Goal: Communication & Community: Ask a question

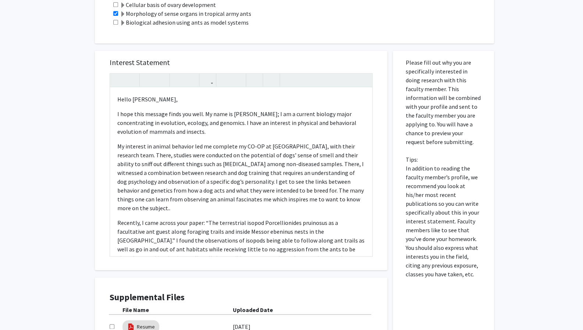
scroll to position [343, 0]
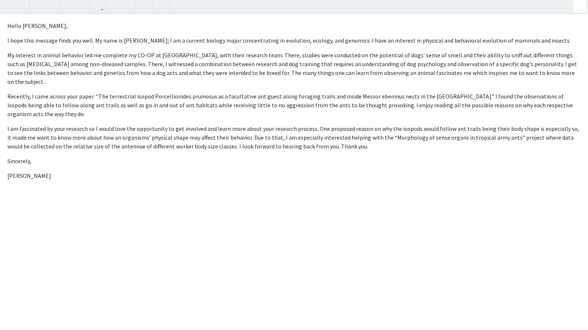
click at [363, 73] on div "Hello [PERSON_NAME], I hope this message finds you well. My name is [PERSON_NAM…" at bounding box center [294, 165] width 588 height 330
click at [382, 41] on p "I hope this message finds you well. My name is Daisy; I am a current biology ma…" at bounding box center [294, 40] width 574 height 9
drag, startPoint x: 178, startPoint y: 65, endPoint x: 163, endPoint y: 65, distance: 15.1
click at [163, 65] on p "My interest in animal behavior led me complete my CO-OP at Penn Vet Working Dog…" at bounding box center [294, 68] width 574 height 35
click at [163, 64] on p "My interest in animal behavior led me complete my CO-OP at Penn Vet Working Dog…" at bounding box center [294, 68] width 574 height 35
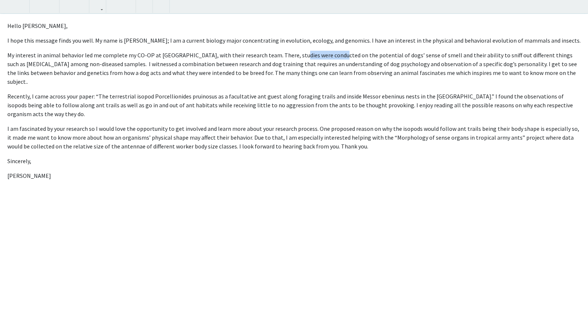
drag, startPoint x: 328, startPoint y: 55, endPoint x: 293, endPoint y: 55, distance: 34.9
click at [293, 55] on p "My interest in animal behavior led me complete my CO-OP at Penn Vet Working Dog…" at bounding box center [294, 68] width 574 height 35
drag, startPoint x: 327, startPoint y: 52, endPoint x: 292, endPoint y: 56, distance: 35.2
click at [292, 56] on p "My interest in animal behavior led me complete my CO-OP at Penn Vet Working Dog…" at bounding box center [294, 68] width 574 height 35
drag, startPoint x: 360, startPoint y: 54, endPoint x: 321, endPoint y: 57, distance: 38.7
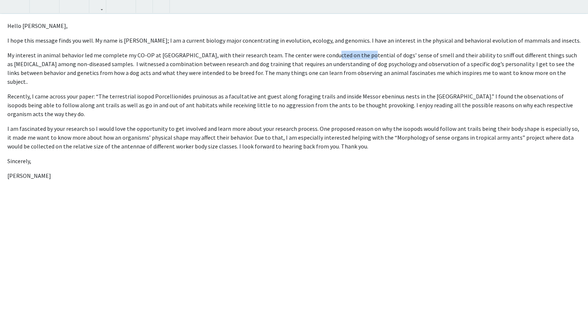
click at [321, 57] on p "My interest in animal behavior led me complete my CO-OP at Penn Vet Working Dog…" at bounding box center [294, 68] width 574 height 35
click at [484, 55] on p "My interest in animal behavior led me complete my CO-OP at Penn Vet Working Dog…" at bounding box center [294, 68] width 574 height 35
drag, startPoint x: 485, startPoint y: 55, endPoint x: 470, endPoint y: 56, distance: 15.5
click at [470, 56] on p "My interest in animal behavior led me complete my CO-OP at Penn Vet Working Dog…" at bounding box center [294, 68] width 574 height 35
click at [268, 63] on p "My interest in animal behavior led me complete my CO-OP at Penn Vet Working Dog…" at bounding box center [294, 68] width 574 height 35
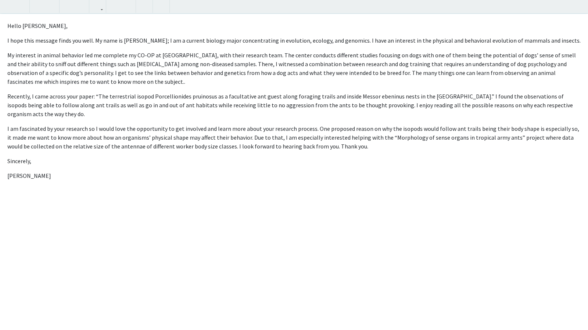
click at [321, 78] on p "My interest in animal behavior led me complete my CO-OP at Penn Vet Working Dog…" at bounding box center [294, 68] width 574 height 35
click at [573, 64] on p "My interest in animal behavior led me complete my CO-OP at Penn Vet Working Dog…" at bounding box center [294, 68] width 574 height 35
click at [196, 86] on div "Hello Dr. O’Donnell, I hope this message finds you well. My name is Daisy; I am…" at bounding box center [294, 172] width 588 height 317
click at [151, 75] on p "My interest in animal behavior led me complete my CO-OP at Penn Vet Working Dog…" at bounding box center [294, 68] width 574 height 35
click at [149, 81] on p "My interest in animal behavior led me complete my CO-OP at Penn Vet Working Dog…" at bounding box center [294, 68] width 574 height 35
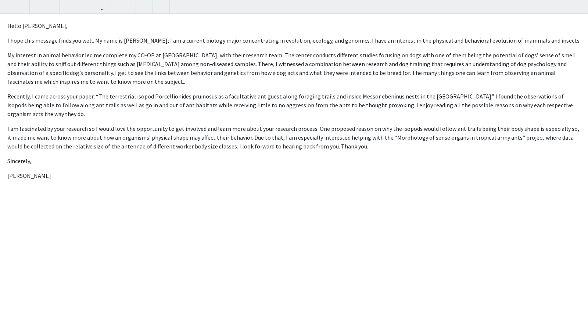
click at [115, 75] on p "My interest in animal behavior led me complete my CO-OP at Penn Vet Working Dog…" at bounding box center [294, 68] width 574 height 35
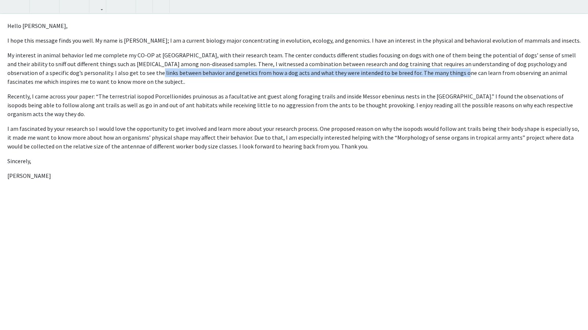
drag, startPoint x: 115, startPoint y: 72, endPoint x: 410, endPoint y: 75, distance: 294.9
click at [410, 75] on p "My interest in animal behavior led me complete my CO-OP at Penn Vet Working Dog…" at bounding box center [294, 68] width 574 height 35
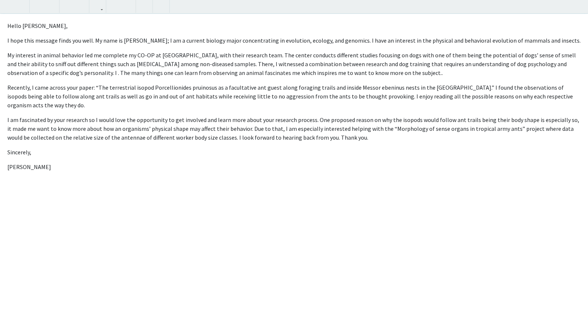
click at [100, 58] on p "My interest in animal behavior led me complete my CO-OP at Penn Vet Working Dog…" at bounding box center [294, 64] width 574 height 26
click at [436, 57] on p "My interest in animal behavior led me to complete my CO-OP at Penn Vet Working …" at bounding box center [294, 64] width 574 height 26
click at [435, 57] on p "My interest in animal behavior led me to complete my CO-OP at Penn Vet Working …" at bounding box center [294, 64] width 574 height 26
click at [528, 54] on p "My interest in animal behavior led me to complete my CO-OP at Penn Vet Working …" at bounding box center [294, 64] width 574 height 26
click at [486, 53] on p "My interest in animal behavior led me to complete my CO-OP at Penn Vet Working …" at bounding box center [294, 64] width 574 height 26
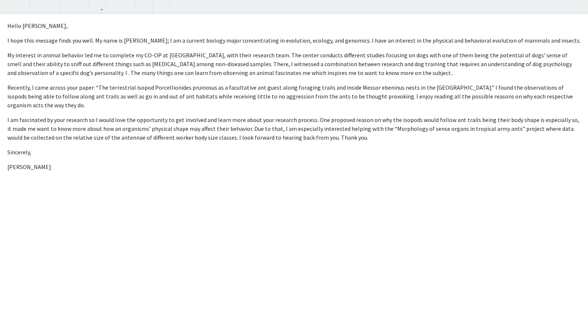
click at [475, 57] on p "My interest in animal behavior led me to complete my CO-OP at Penn Vet Working …" at bounding box center [294, 64] width 574 height 26
click at [470, 74] on p "My interest in animal behavior led me to complete my CO-OP at Penn Vet Working …" at bounding box center [294, 64] width 574 height 26
click at [116, 75] on p "My interest in animal behavior led me to complete my CO-OP at Penn Vet Working …" at bounding box center [294, 64] width 574 height 26
click at [115, 75] on p "My interest in animal behavior led me to complete my CO-OP at Penn Vet Working …" at bounding box center [294, 64] width 574 height 26
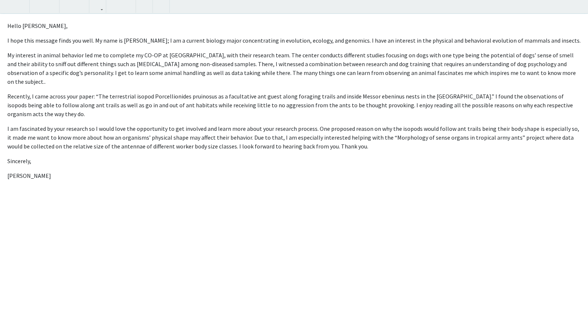
click at [285, 75] on p "My interest in animal behavior led me to complete my CO-OP at Penn Vet Working …" at bounding box center [294, 68] width 574 height 35
drag, startPoint x: 295, startPoint y: 72, endPoint x: 283, endPoint y: 74, distance: 11.9
click at [283, 74] on p "My interest in animal behavior led me to complete my CO-OP at Penn Vet Working …" at bounding box center [294, 68] width 574 height 35
click at [482, 75] on p "My interest in animal behavior led me to complete my CO-OP at Penn Vet Working …" at bounding box center [294, 68] width 574 height 35
click at [483, 76] on p "My interest in animal behavior led me to complete my CO-OP at Penn Vet Working …" at bounding box center [294, 68] width 574 height 35
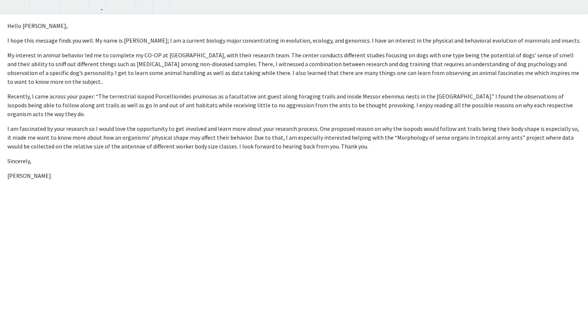
click at [481, 72] on p "My interest in animal behavior led me to complete my CO-OP at Penn Vet Working …" at bounding box center [294, 68] width 574 height 35
click at [481, 87] on div "Hello Dr. O’Donnell, I hope this message finds you well. My name is Daisy; I am…" at bounding box center [294, 172] width 588 height 317
click at [129, 82] on p "My interest in animal behavior led me to complete my CO-OP at Penn Vet Working …" at bounding box center [294, 68] width 574 height 35
drag, startPoint x: 129, startPoint y: 82, endPoint x: 26, endPoint y: 83, distance: 102.2
click at [26, 83] on p "My interest in animal behavior led me to complete my CO-OP at Penn Vet Working …" at bounding box center [294, 68] width 574 height 35
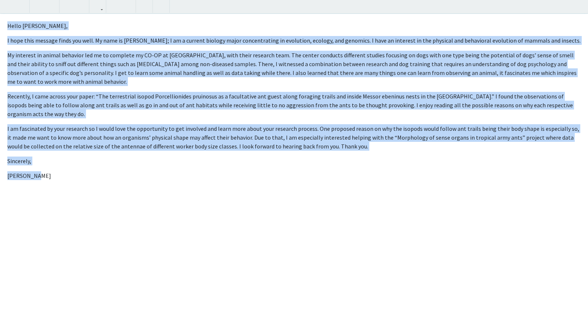
drag, startPoint x: 3, startPoint y: 22, endPoint x: 63, endPoint y: 195, distance: 182.8
click at [63, 195] on div "Hello Dr. O’Donnell, I hope this message finds you well. My name is Daisy; I am…" at bounding box center [294, 172] width 588 height 317
copy div "Hello Dr. O’Donnell, I hope this message finds you well. My name is Daisy; I am…"
click at [153, 181] on div "Hello Dr. O’Donnell, I hope this message finds you well. My name is Daisy; I am…" at bounding box center [294, 172] width 588 height 317
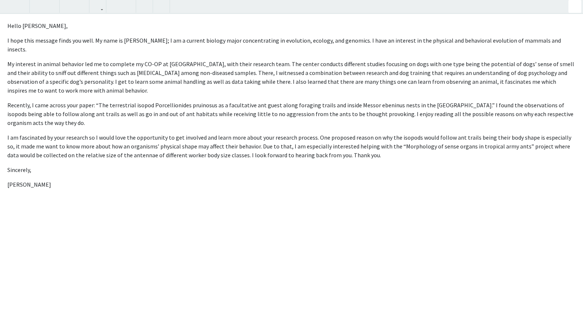
click at [579, 4] on div "All Requests Request for Sean O'Donnell Request for Sean O'Donnell Departments:…" at bounding box center [291, 0] width 583 height 635
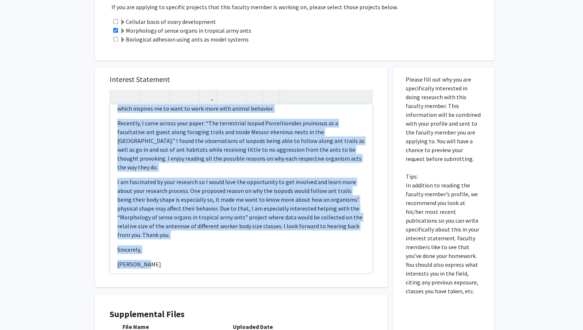
scroll to position [431, 0]
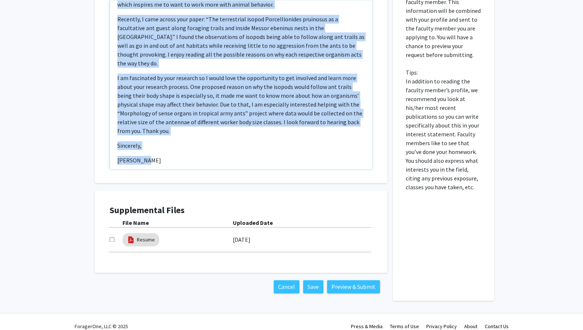
drag, startPoint x: 116, startPoint y: 108, endPoint x: 284, endPoint y: 348, distance: 292.8
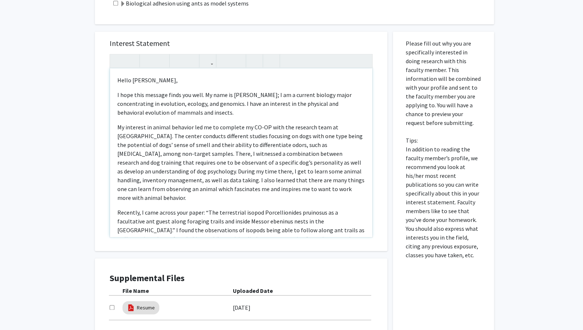
scroll to position [332, 0]
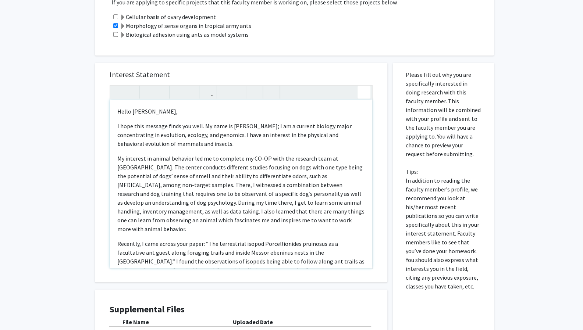
click at [360, 85] on div "Hello Dr. O’Donnell, I hope this message finds you well. My name is Daisy; I am…" at bounding box center [241, 177] width 263 height 184
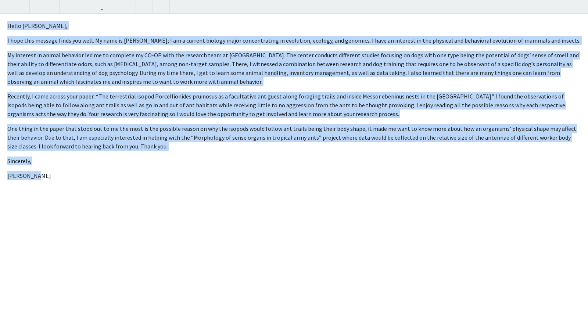
drag, startPoint x: 6, startPoint y: 26, endPoint x: 49, endPoint y: 170, distance: 150.1
click at [49, 170] on div "Hello Dr. O’Donnell, I hope this message finds you well. My name is Daisy; I am…" at bounding box center [294, 172] width 588 height 317
click at [49, 171] on div "Hello Dr. O’Donnell, I hope this message finds you well. My name is Daisy; I am…" at bounding box center [294, 172] width 588 height 317
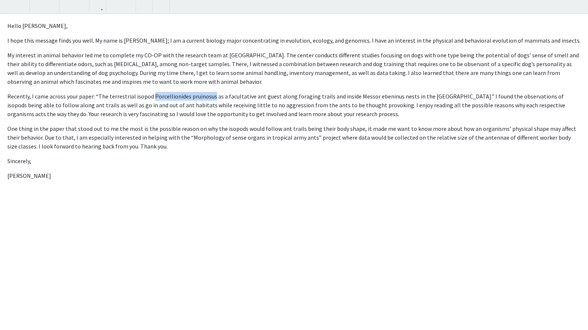
drag, startPoint x: 151, startPoint y: 96, endPoint x: 210, endPoint y: 96, distance: 59.6
click at [210, 157] on p "Recently, I came across your paper: “The terrestrial isopod Porcellionides prui…" at bounding box center [294, 161] width 574 height 9
copy p "Porcellionides pruinosus"
click at [149, 8] on button "button" at bounding box center [144, 6] width 13 height 13
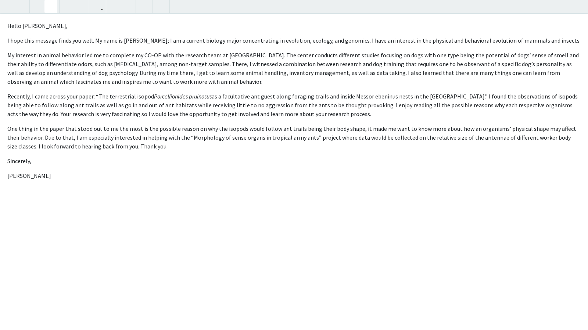
click at [51, 6] on icon "button" at bounding box center [51, 6] width 6 height 12
click at [352, 157] on p "Recently, I came across your paper: “The terrestrial isopod Porcellionides prui…" at bounding box center [294, 161] width 574 height 9
drag, startPoint x: 349, startPoint y: 96, endPoint x: 388, endPoint y: 96, distance: 39.0
click at [388, 157] on p "Recently, I came across your paper: “The terrestrial isopod Porcellionides prui…" at bounding box center [294, 161] width 574 height 9
drag, startPoint x: 391, startPoint y: 97, endPoint x: 350, endPoint y: 99, distance: 40.8
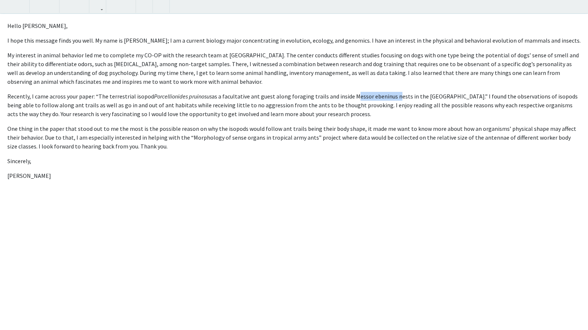
click at [350, 157] on p "Recently, I came across your paper: “The terrestrial isopod Porcellionides prui…" at bounding box center [294, 161] width 574 height 9
click at [53, 6] on icon "button" at bounding box center [51, 6] width 6 height 12
click at [327, 160] on p "Sincerely," at bounding box center [294, 161] width 574 height 9
click at [190, 124] on p "My interest in animal behavior led me to complete my CO-OP with the research te…" at bounding box center [294, 137] width 574 height 26
type textarea "<p>Hello Dr. O’Donnell, </p> <p>I hope this message finds you well. My name is …"
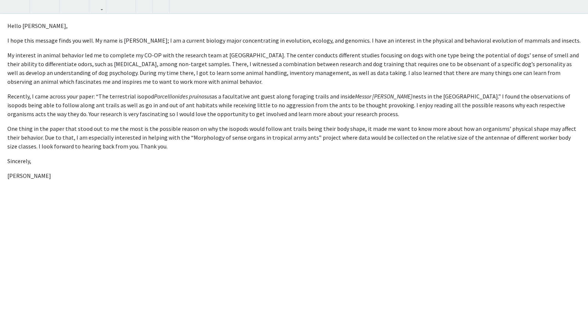
click at [173, 171] on p "One thing in the paper that stood out to me the most is the possible reason on …" at bounding box center [294, 175] width 574 height 9
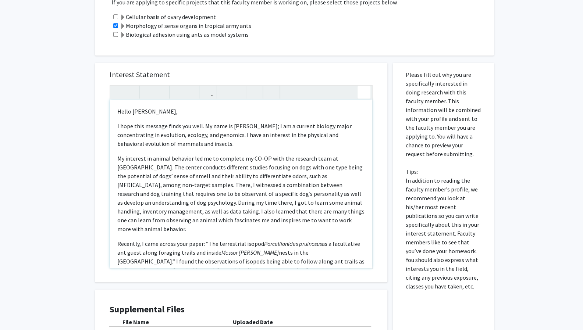
click at [581, 6] on div "All Requests Request for Sean O'Donnell Request for Sean O'Donnell Departments:…" at bounding box center [291, 55] width 583 height 722
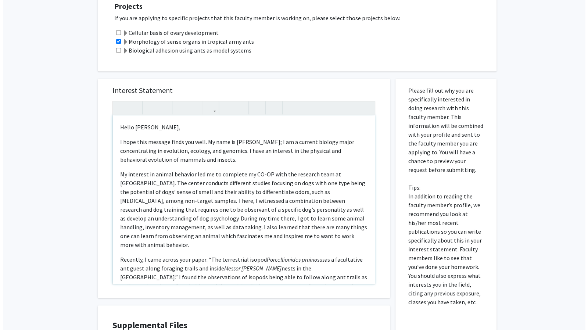
scroll to position [431, 0]
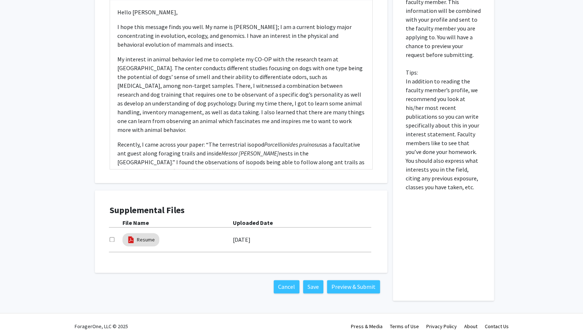
click at [110, 237] on input "checkbox" at bounding box center [112, 239] width 5 height 5
checkbox input "true"
click at [338, 280] on button "Preview & Submit" at bounding box center [353, 286] width 53 height 13
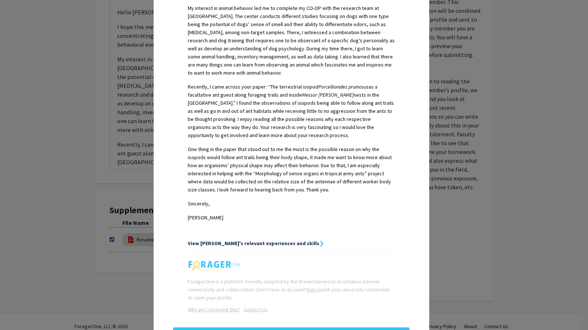
scroll to position [277, 0]
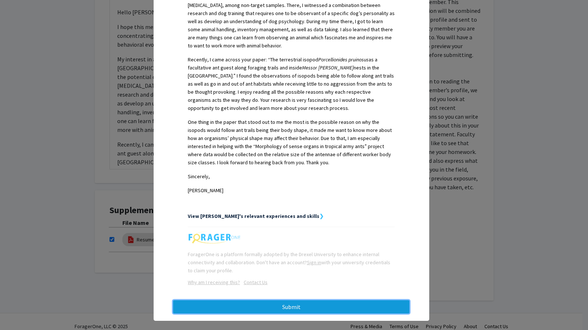
click at [307, 300] on button "Submit" at bounding box center [291, 306] width 236 height 13
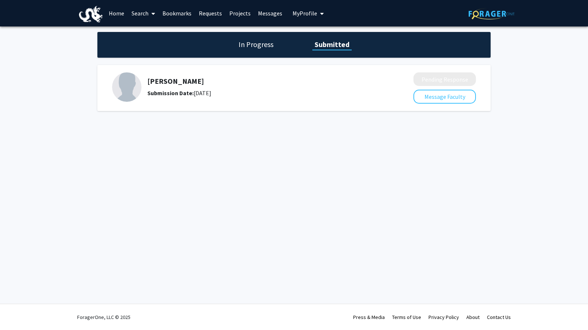
click at [272, 50] on div "In Progress Submitted" at bounding box center [293, 45] width 393 height 26
click at [261, 46] on h1 "In Progress" at bounding box center [255, 44] width 39 height 10
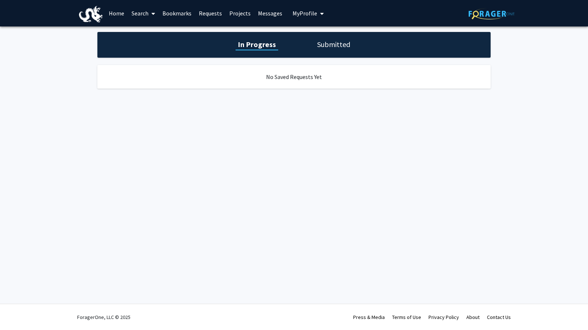
click at [325, 39] on div "In Progress Submitted" at bounding box center [293, 45] width 393 height 26
click at [320, 46] on h1 "Submitted" at bounding box center [334, 44] width 38 height 10
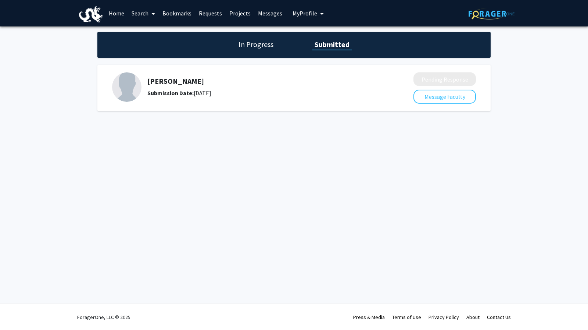
click at [188, 79] on h5 "Sean O'Donnell" at bounding box center [260, 81] width 227 height 9
click at [121, 14] on link "Home" at bounding box center [116, 13] width 23 height 26
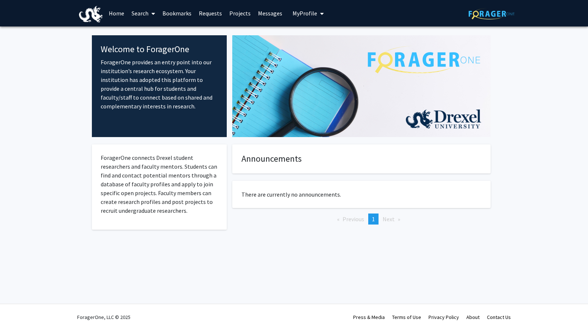
click at [309, 14] on span "My Profile" at bounding box center [305, 13] width 25 height 7
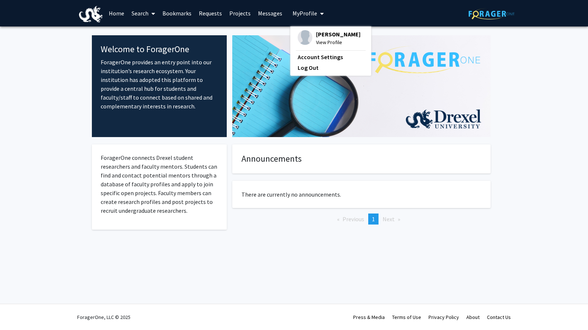
click at [218, 12] on link "Requests" at bounding box center [210, 13] width 31 height 26
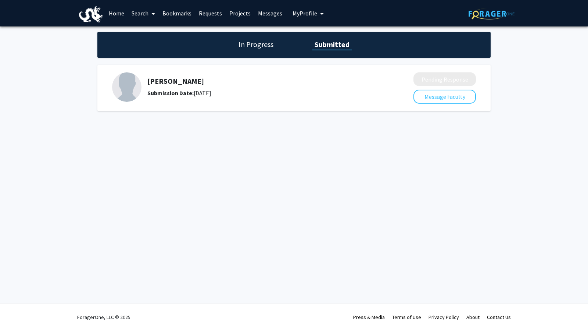
click at [249, 49] on h1 "In Progress" at bounding box center [255, 44] width 39 height 10
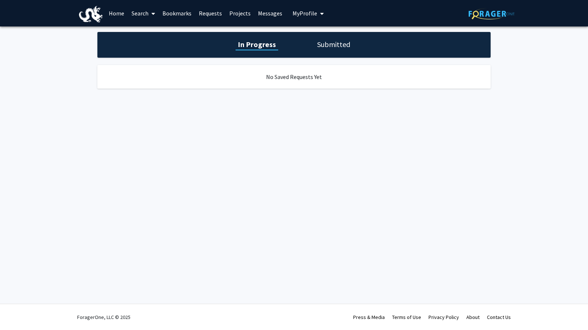
click at [307, 8] on button "My Profile" at bounding box center [309, 13] width 36 height 26
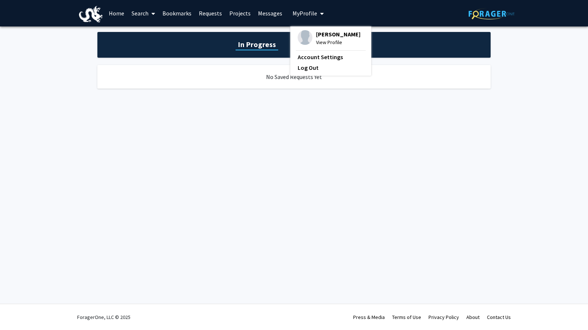
click at [318, 42] on span "View Profile" at bounding box center [338, 42] width 44 height 8
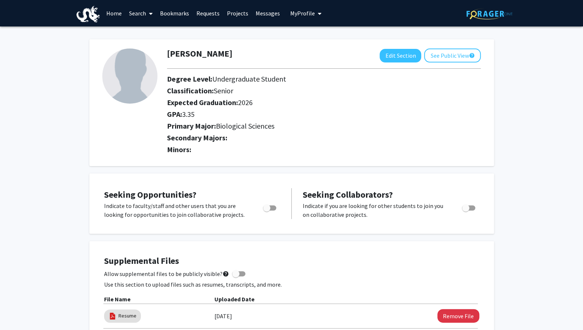
click at [198, 10] on link "Requests" at bounding box center [208, 13] width 31 height 26
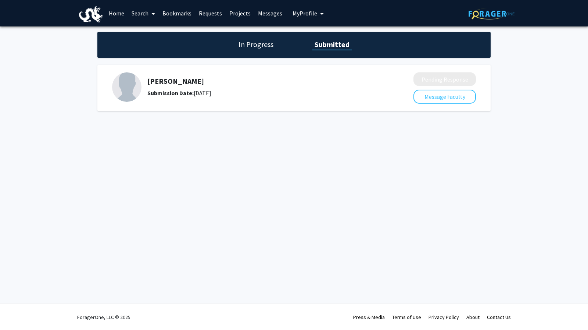
click at [184, 73] on div "Sean O'Donnell Submission Date: August 27, 2025" at bounding box center [257, 86] width 291 height 29
click at [180, 81] on h5 "Sean O'Donnell" at bounding box center [260, 81] width 227 height 9
click at [211, 95] on div "Submission Date: August 27, 2025" at bounding box center [260, 93] width 227 height 9
click at [245, 44] on h1 "In Progress" at bounding box center [255, 44] width 39 height 10
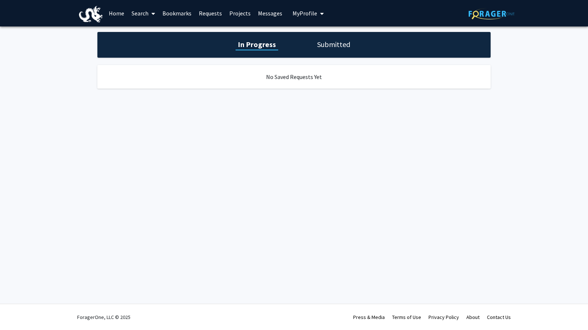
click at [317, 44] on h1 "Submitted" at bounding box center [334, 44] width 38 height 10
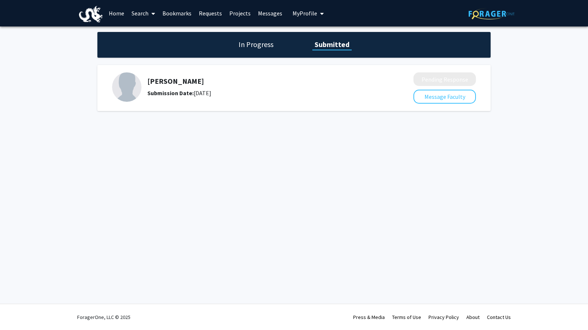
click at [306, 19] on button "My Profile" at bounding box center [309, 13] width 36 height 26
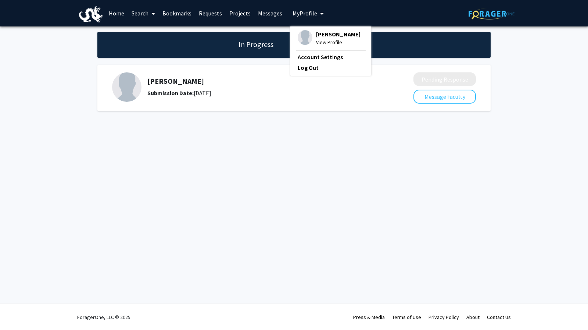
click at [316, 43] on span "View Profile" at bounding box center [338, 42] width 44 height 8
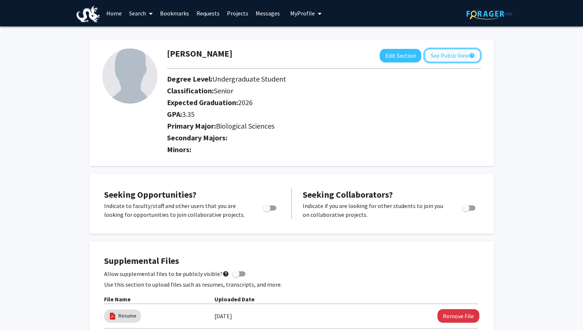
click at [440, 57] on button "See Public View help" at bounding box center [452, 56] width 57 height 14
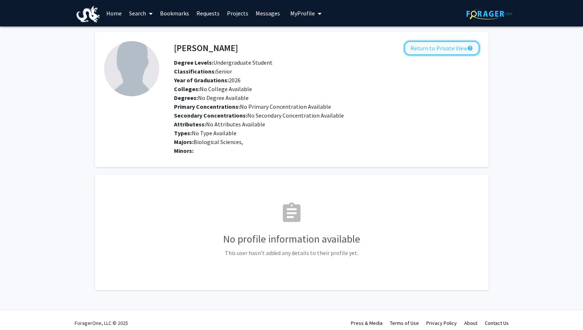
click at [436, 49] on button "Return to Private View help" at bounding box center [441, 48] width 75 height 14
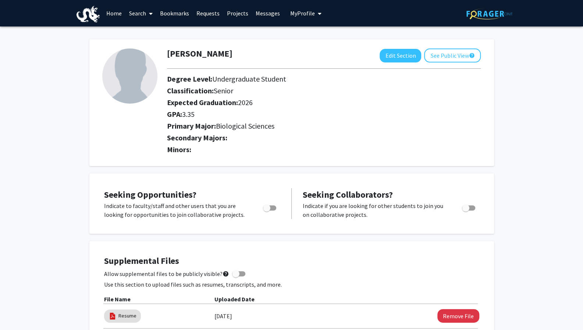
click at [260, 13] on link "Messages" at bounding box center [268, 13] width 32 height 26
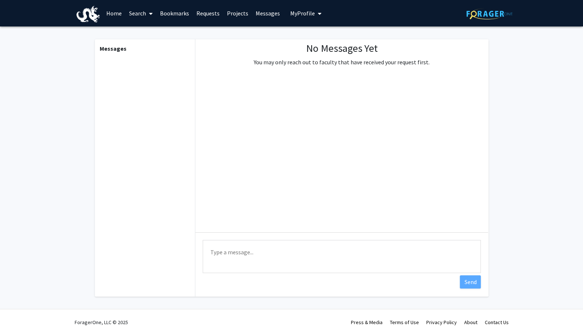
click at [236, 12] on link "Projects" at bounding box center [237, 13] width 29 height 26
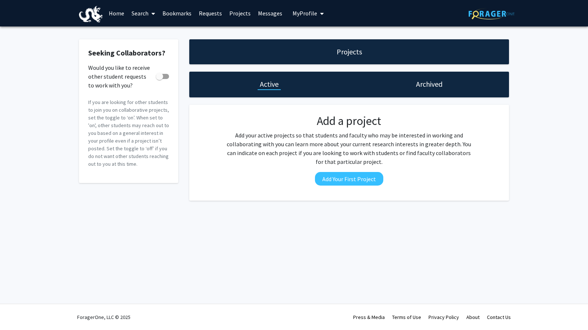
click at [114, 14] on link "Home" at bounding box center [116, 13] width 23 height 26
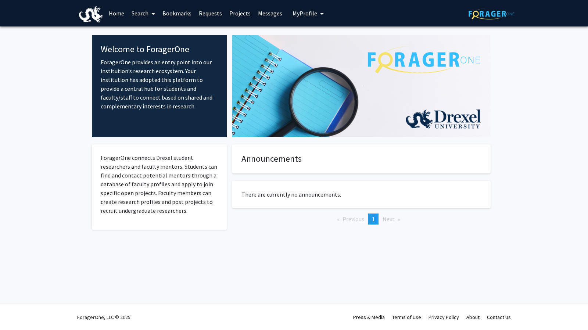
click at [92, 13] on img at bounding box center [91, 14] width 24 height 17
click at [215, 12] on link "Requests" at bounding box center [210, 13] width 31 height 26
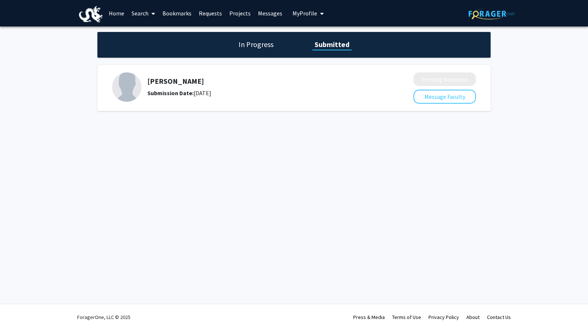
click at [236, 11] on link "Projects" at bounding box center [240, 13] width 29 height 26
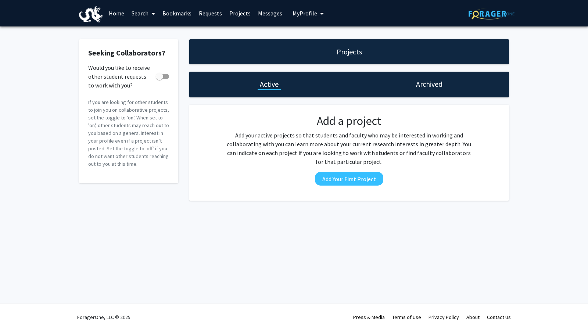
click at [211, 10] on link "Requests" at bounding box center [210, 13] width 31 height 26
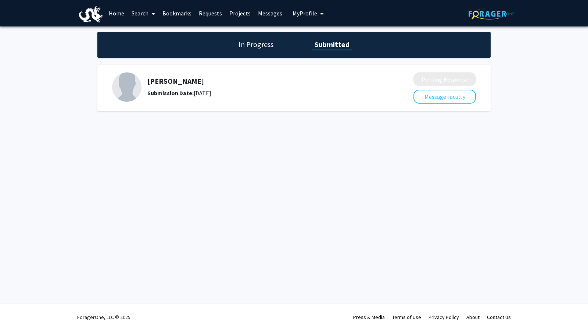
click at [172, 17] on link "Bookmarks" at bounding box center [177, 13] width 36 height 26
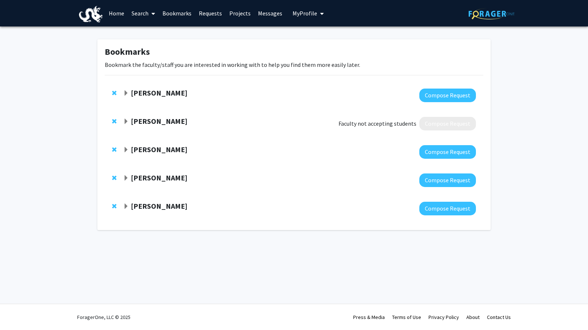
click at [127, 176] on span "Expand Jacob Russell Bookmark" at bounding box center [126, 178] width 6 height 6
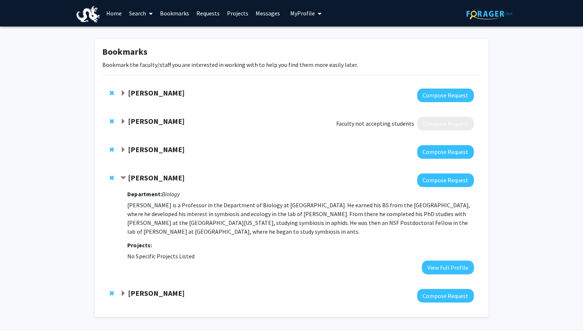
click at [152, 178] on strong "[PERSON_NAME]" at bounding box center [156, 177] width 57 height 9
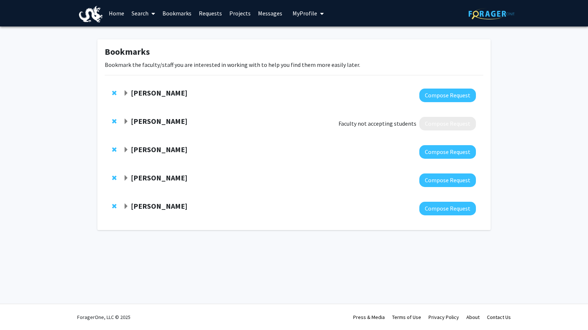
click at [148, 182] on strong "[PERSON_NAME]" at bounding box center [159, 177] width 57 height 9
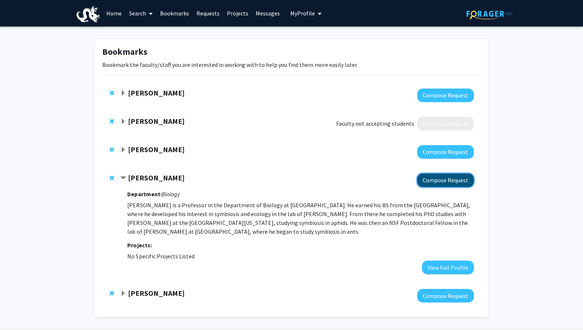
click at [429, 181] on button "Compose Request" at bounding box center [445, 181] width 57 height 14
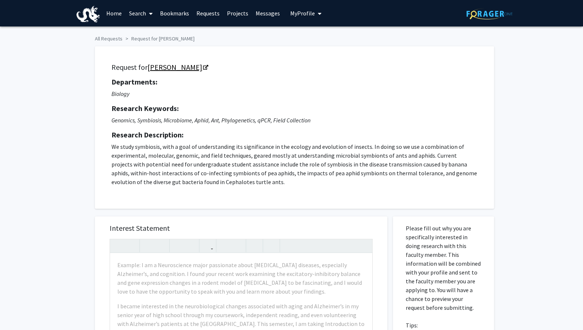
click at [176, 69] on link "[PERSON_NAME]" at bounding box center [177, 67] width 60 height 9
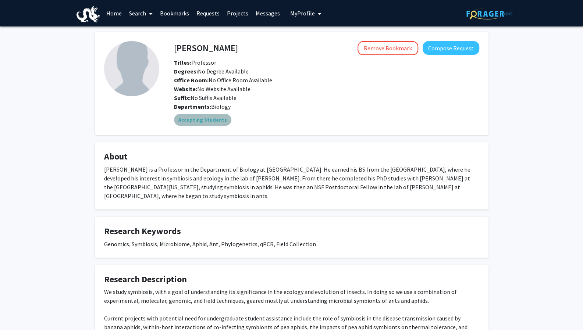
click at [213, 118] on mat-chip "Accepting Students" at bounding box center [202, 120] width 57 height 12
click at [302, 11] on span "My Profile" at bounding box center [302, 13] width 25 height 7
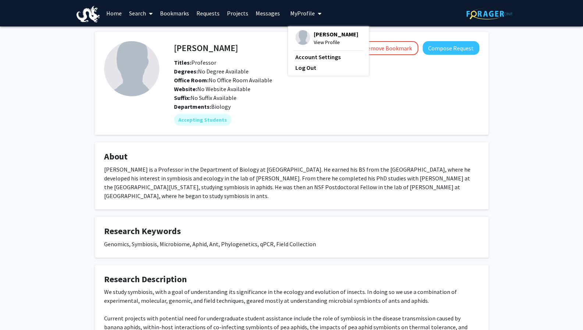
click at [265, 15] on link "Messages" at bounding box center [268, 13] width 32 height 26
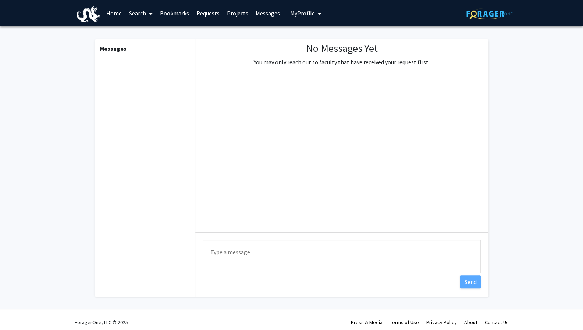
click at [162, 14] on link "Bookmarks" at bounding box center [174, 13] width 36 height 26
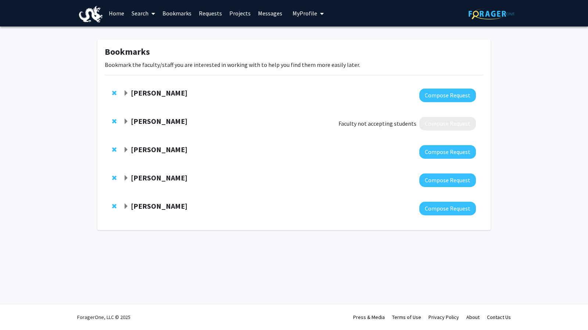
click at [138, 12] on link "Search" at bounding box center [143, 13] width 31 height 26
click at [195, 26] on div "Skip navigation Home Search Faculty/Staff Students Bookmarks Requests Projects …" at bounding box center [202, 13] width 247 height 26
click at [125, 120] on span "Expand Megan Phifer-Rixey Bookmark" at bounding box center [126, 122] width 6 height 6
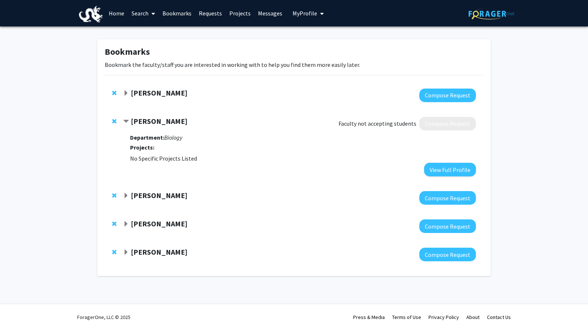
click at [149, 120] on strong "Megan Phifer-Rixey" at bounding box center [159, 121] width 57 height 9
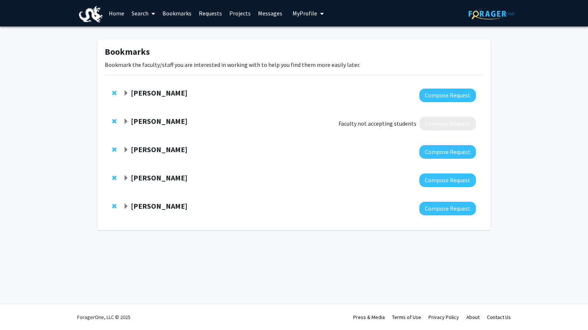
click at [113, 120] on span "Remove Megan Phifer-Rixey from bookmarks" at bounding box center [114, 121] width 4 height 6
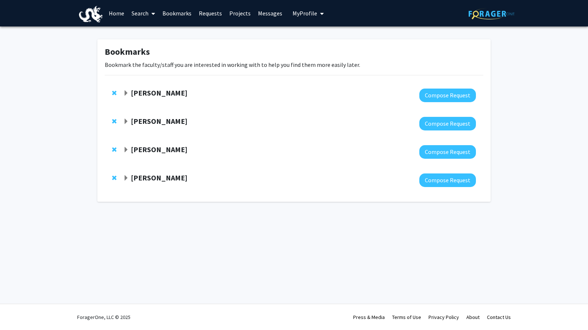
click at [115, 178] on span "Remove Jinjie He from bookmarks" at bounding box center [114, 178] width 4 height 6
click at [114, 122] on span "Remove Meghan Smith from bookmarks" at bounding box center [114, 121] width 4 height 6
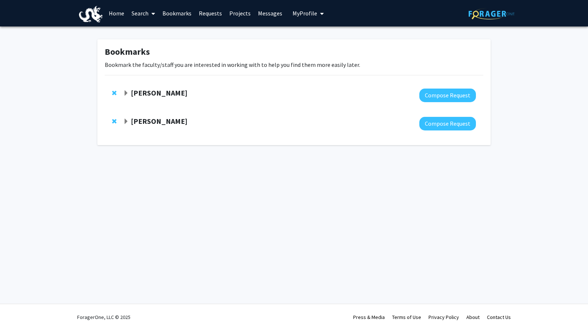
click at [236, 80] on div "Bookmarks Bookmark the faculty/staff you are interested in working with to help…" at bounding box center [293, 92] width 393 height 106
click at [154, 88] on strong "[PERSON_NAME]" at bounding box center [159, 92] width 57 height 9
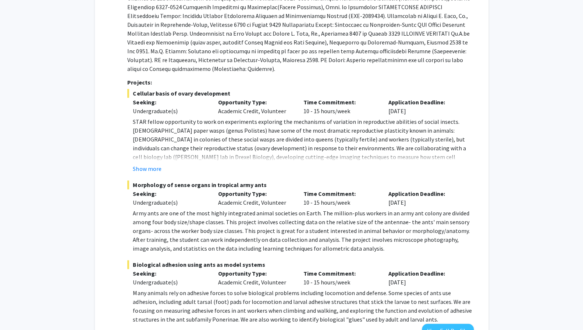
scroll to position [184, 0]
click at [150, 164] on button "Show more" at bounding box center [147, 168] width 28 height 9
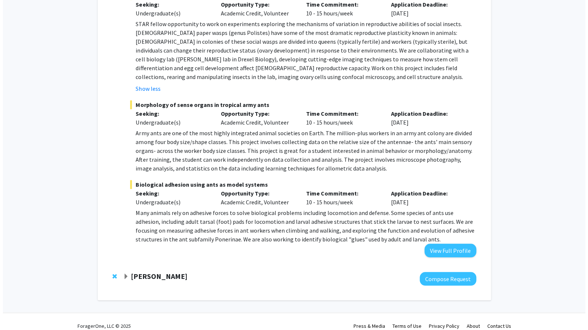
scroll to position [0, 0]
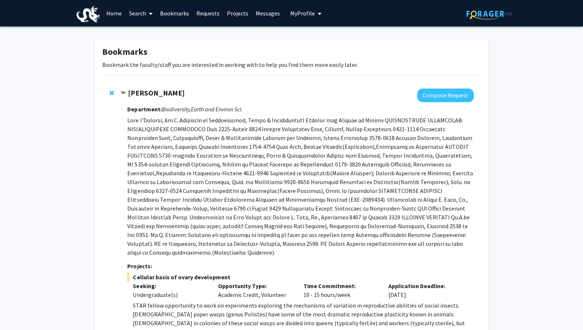
click at [208, 11] on link "Requests" at bounding box center [208, 13] width 31 height 26
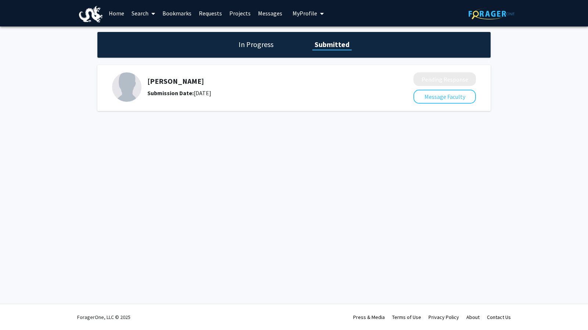
click at [228, 12] on link "Projects" at bounding box center [240, 13] width 29 height 26
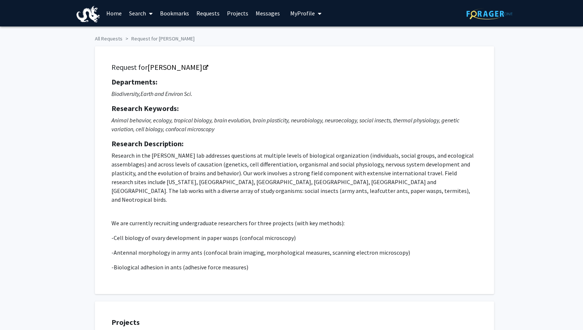
click at [309, 10] on span "My Profile" at bounding box center [302, 13] width 25 height 7
click at [264, 13] on link "Messages" at bounding box center [268, 13] width 32 height 26
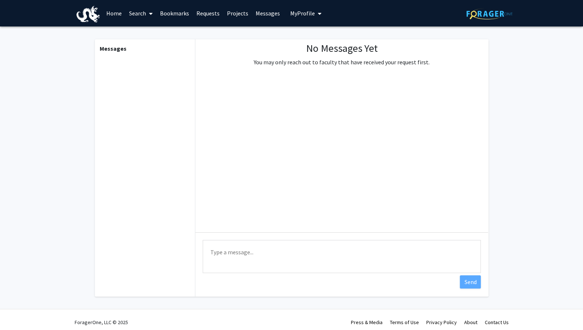
click at [225, 12] on link "Projects" at bounding box center [237, 13] width 29 height 26
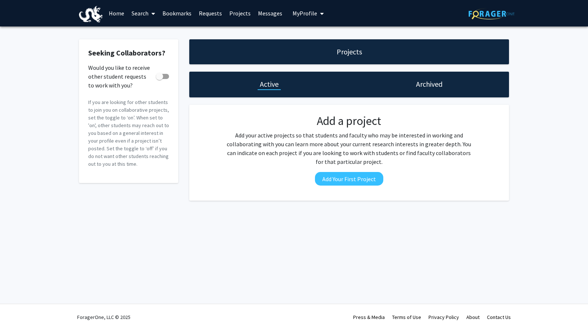
click at [418, 89] on h1 "Archived" at bounding box center [429, 84] width 26 height 10
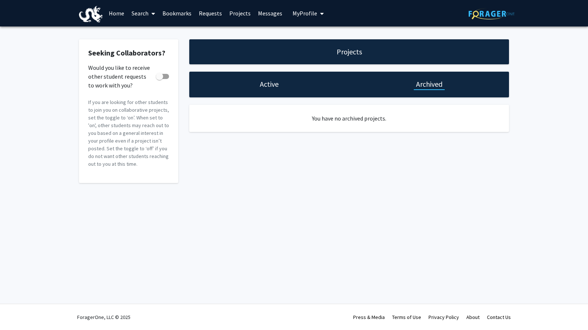
click at [205, 10] on link "Requests" at bounding box center [210, 13] width 31 height 26
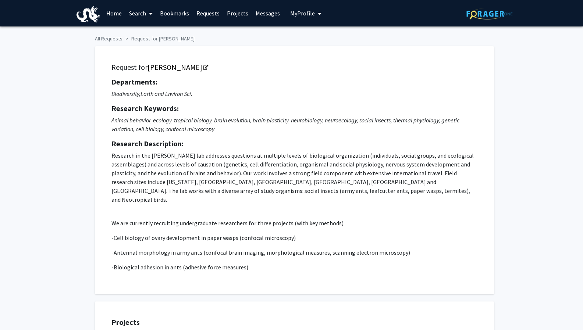
click at [318, 13] on icon "My profile dropdown to access profile and logout" at bounding box center [320, 14] width 4 height 6
click at [207, 12] on link "Requests" at bounding box center [208, 13] width 31 height 26
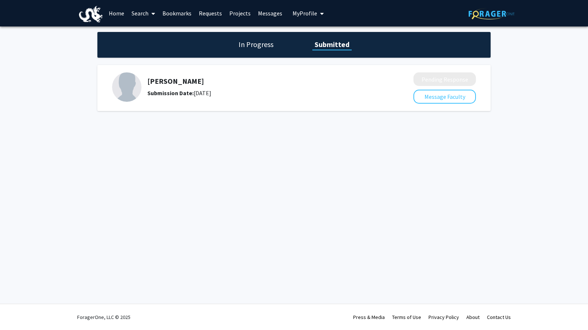
click at [175, 11] on link "Bookmarks" at bounding box center [177, 13] width 36 height 26
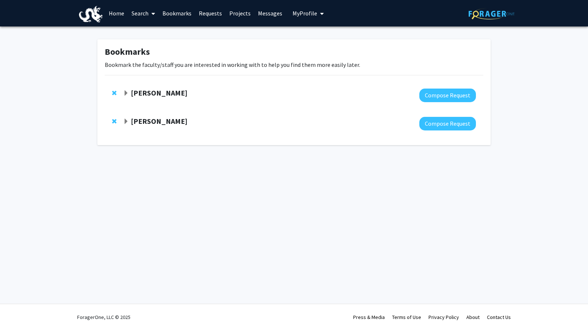
click at [152, 117] on strong "[PERSON_NAME]" at bounding box center [159, 121] width 57 height 9
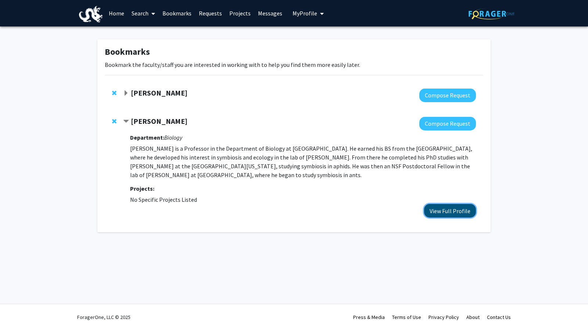
click at [447, 210] on button "View Full Profile" at bounding box center [450, 211] width 52 height 14
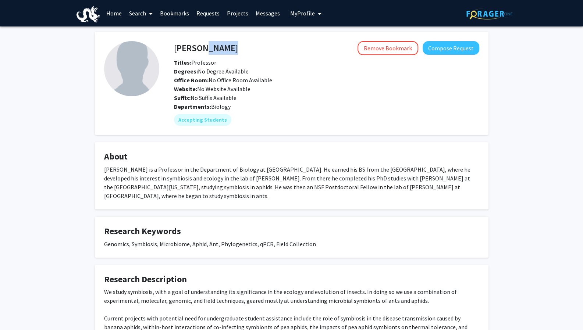
drag, startPoint x: 199, startPoint y: 51, endPoint x: 241, endPoint y: 54, distance: 42.4
click at [241, 54] on div "[PERSON_NAME] Remove Bookmark Compose Request" at bounding box center [326, 48] width 316 height 14
copy h4 "[PERSON_NAME]"
click at [241, 54] on div "Remove Bookmark Compose Request" at bounding box center [358, 48] width 241 height 14
